Goal: Information Seeking & Learning: Learn about a topic

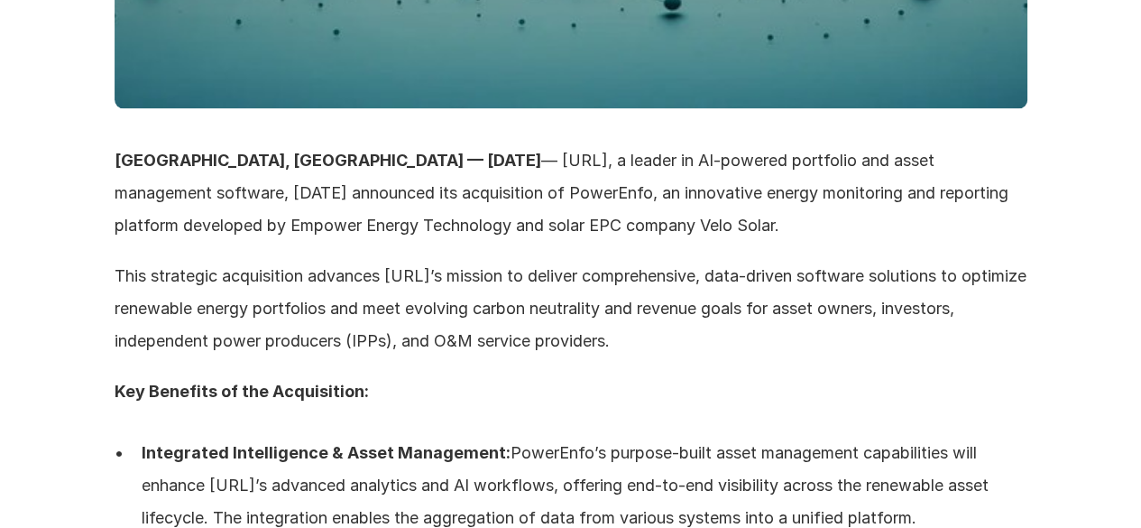
scroll to position [1173, 0]
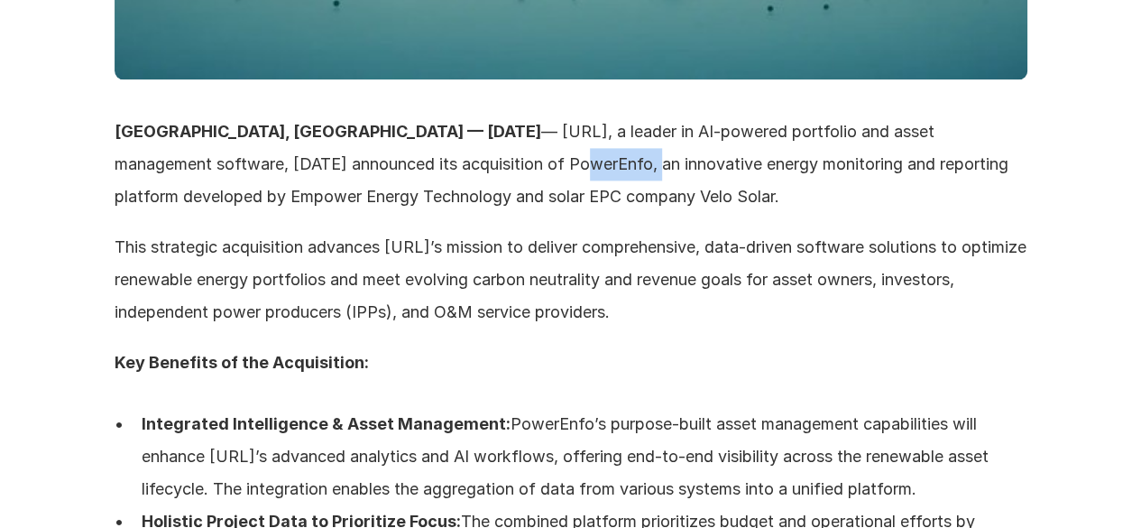
drag, startPoint x: 336, startPoint y: 162, endPoint x: 418, endPoint y: 165, distance: 82.2
click at [418, 165] on p "ATLANTA, GA — April 15, 2025 — LCOE.ai, a leader in AI-powered portfolio and as…" at bounding box center [571, 163] width 913 height 97
copy p "PowerEnfo"
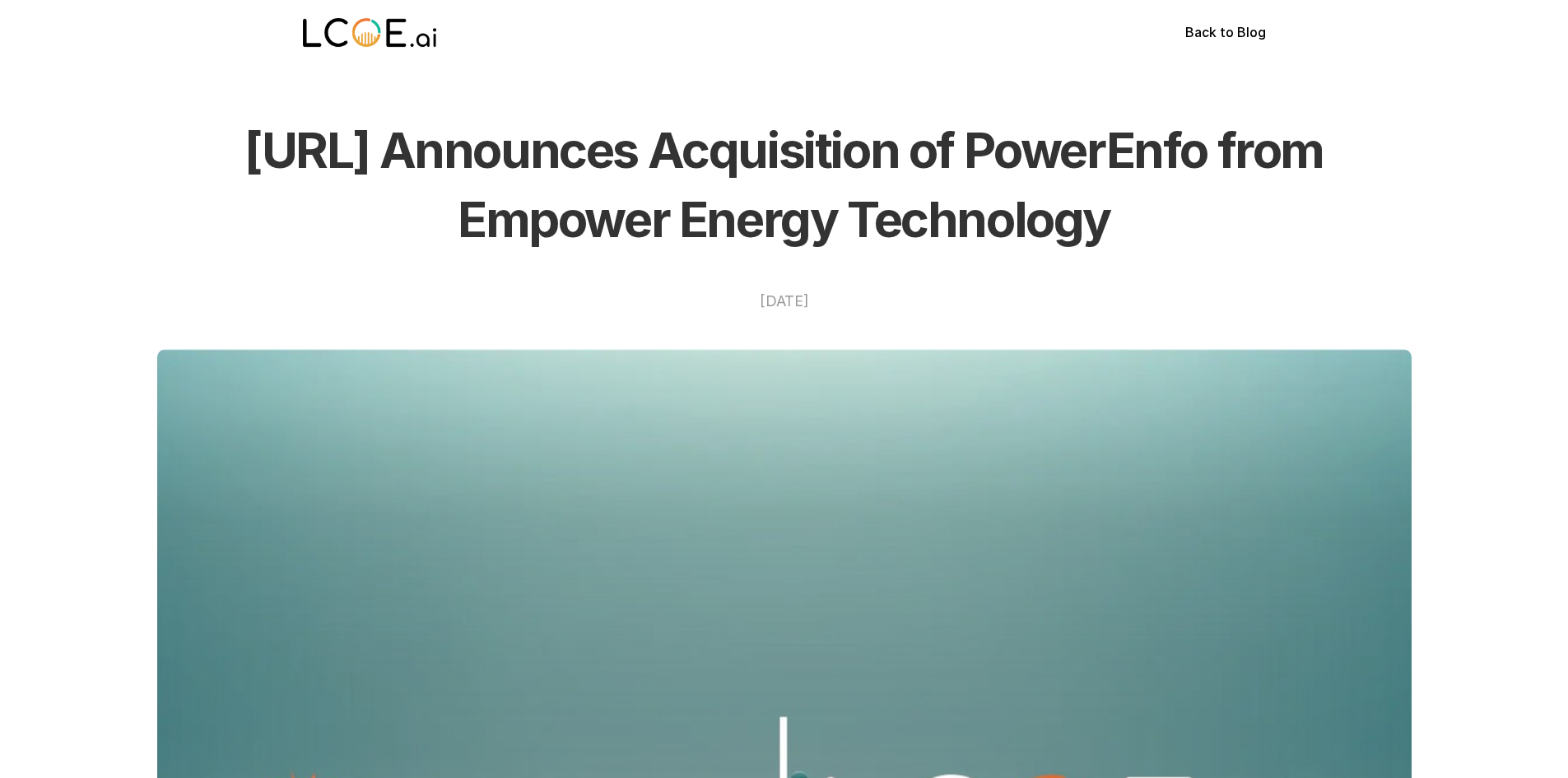
click at [414, 26] on img at bounding box center [370, 33] width 135 height 33
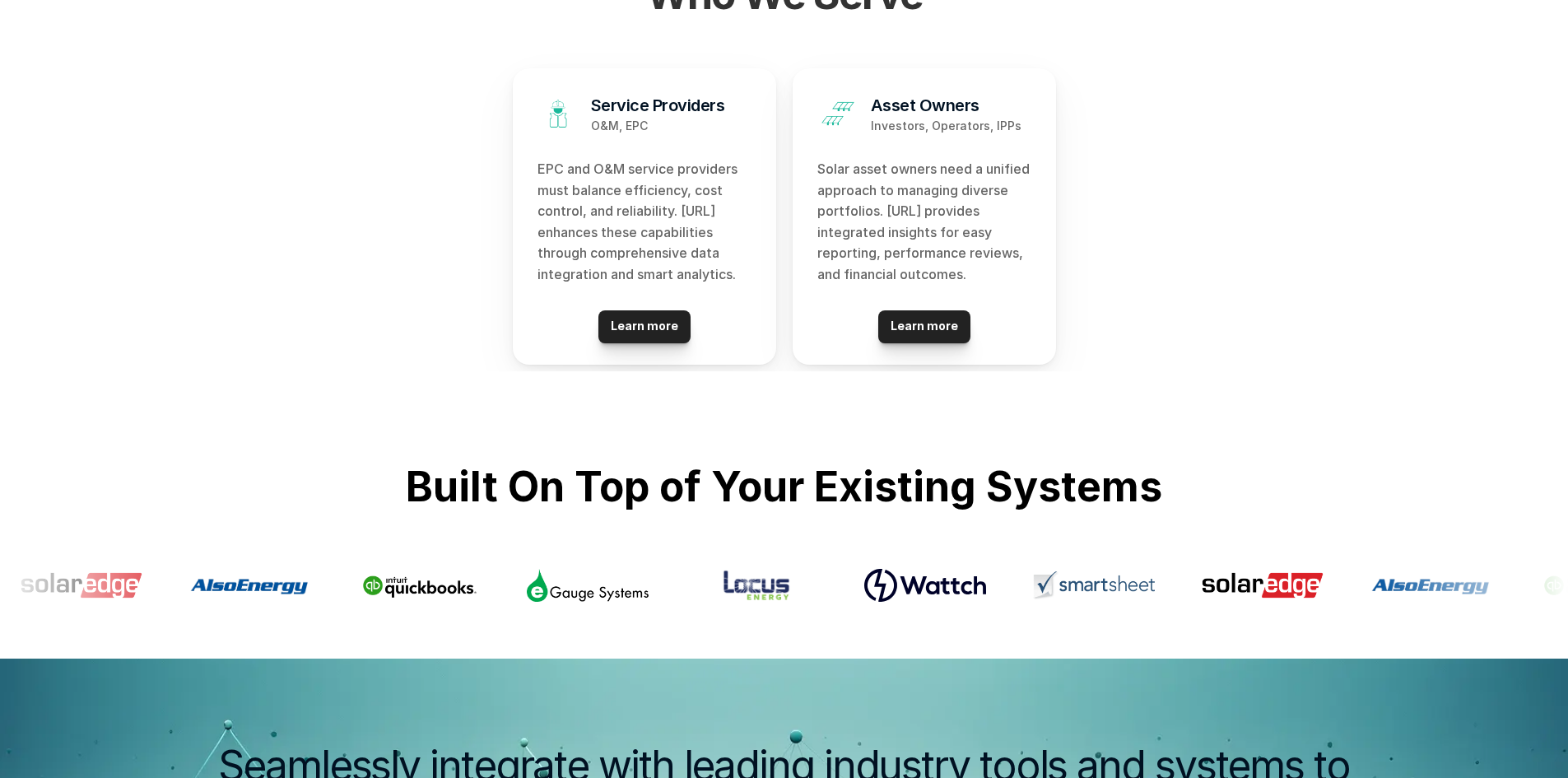
scroll to position [2780, 0]
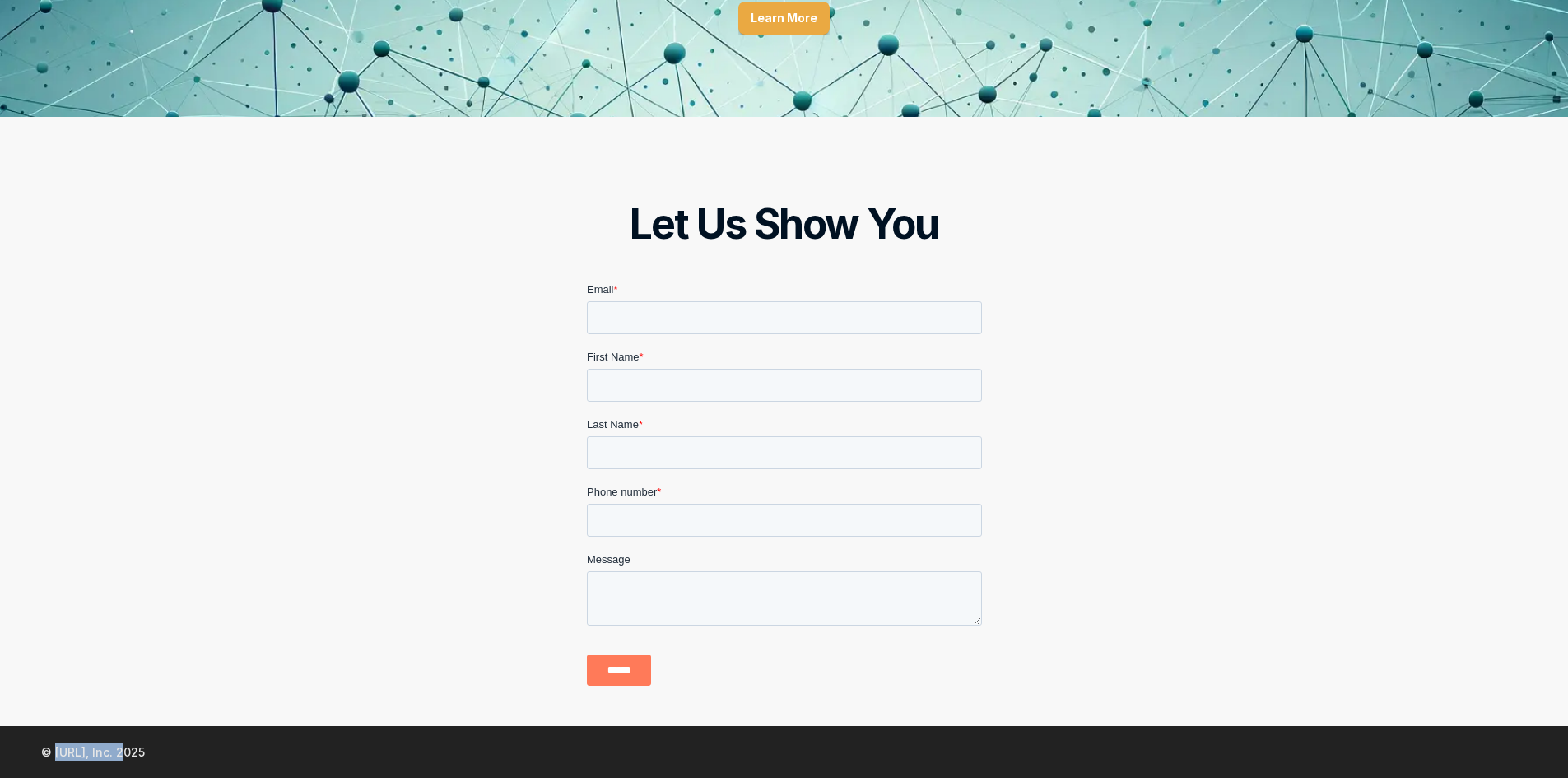
drag, startPoint x: 55, startPoint y: 752, endPoint x: 98, endPoint y: 753, distance: 43.0
click at [123, 754] on p "© LCOE.ai, Inc. 2025" at bounding box center [93, 752] width 104 height 17
copy p "LCOE.ai, Inc."
drag, startPoint x: 151, startPoint y: 750, endPoint x: 88, endPoint y: 741, distance: 63.6
click at [142, 746] on p "© LCOE.ai, Inc. 2025" at bounding box center [93, 752] width 104 height 17
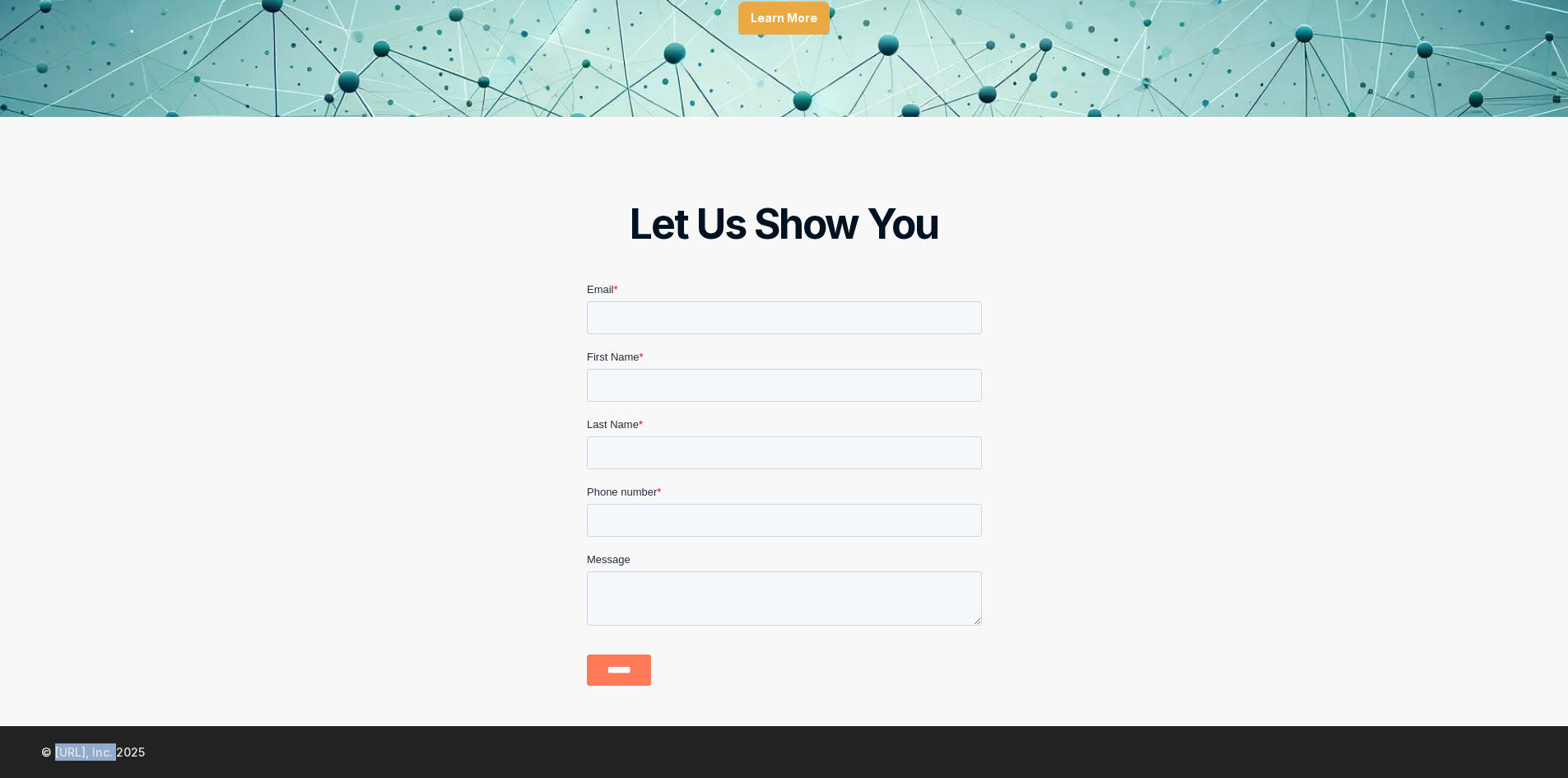
drag, startPoint x: 54, startPoint y: 750, endPoint x: 119, endPoint y: 746, distance: 65.1
click at [119, 746] on p "© LCOE.ai, Inc. 2025" at bounding box center [93, 752] width 104 height 17
copy p "LCOE.ai, Inc"
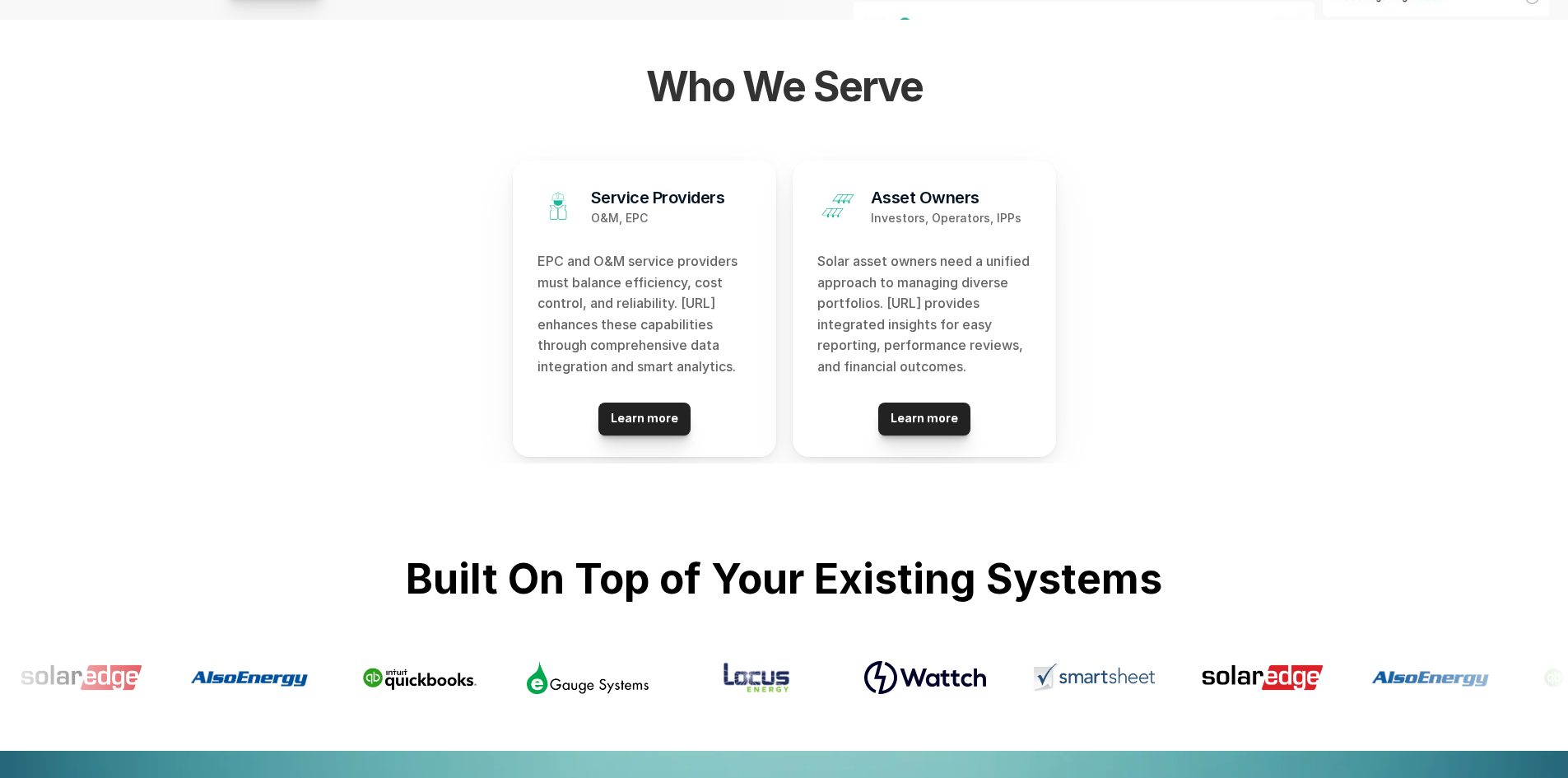
scroll to position [1792, 0]
